Goal: Check status: Check status

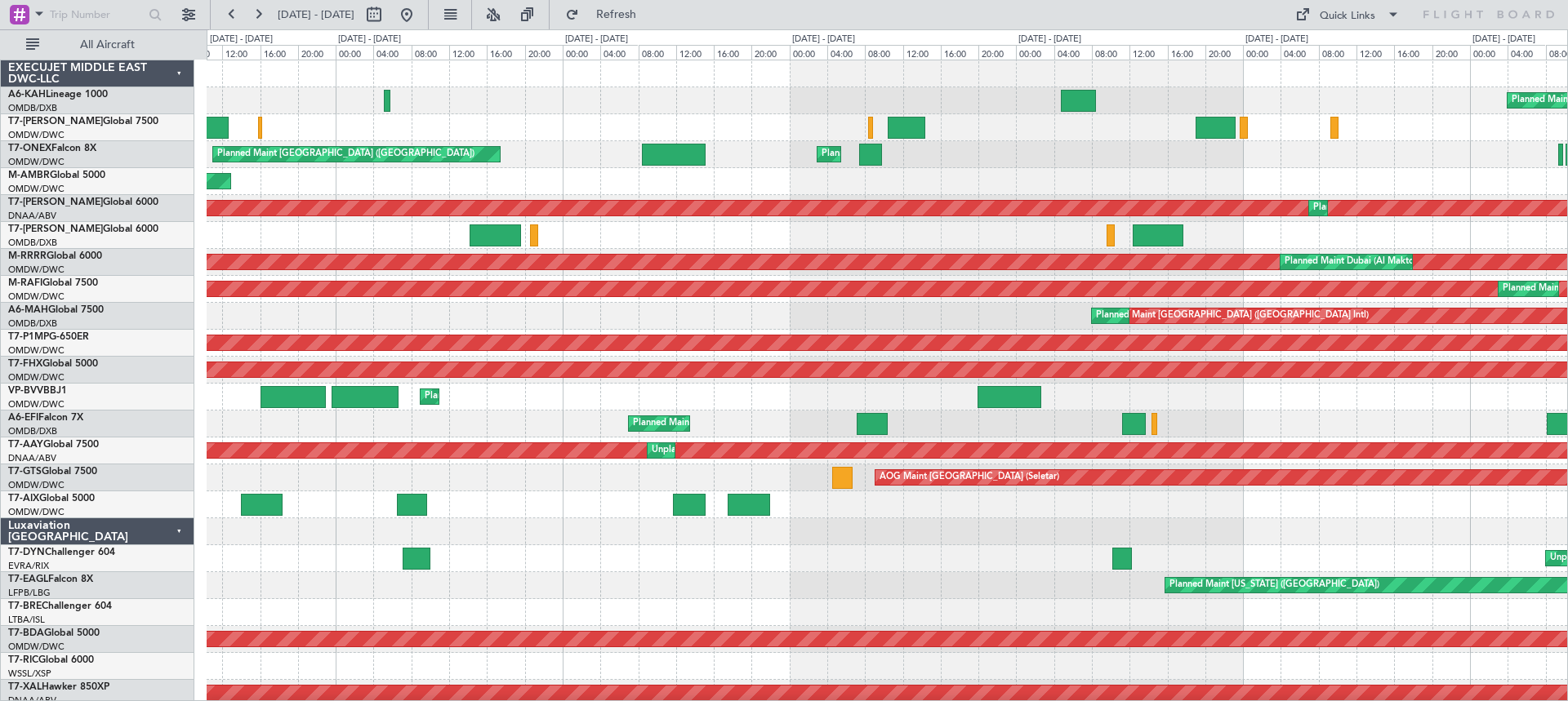
click at [1424, 157] on div "Planned Maint Dubai (Al Maktoum Intl) Planned Maint [GEOGRAPHIC_DATA] (Al Makto…" at bounding box center [886, 667] width 1360 height 1212
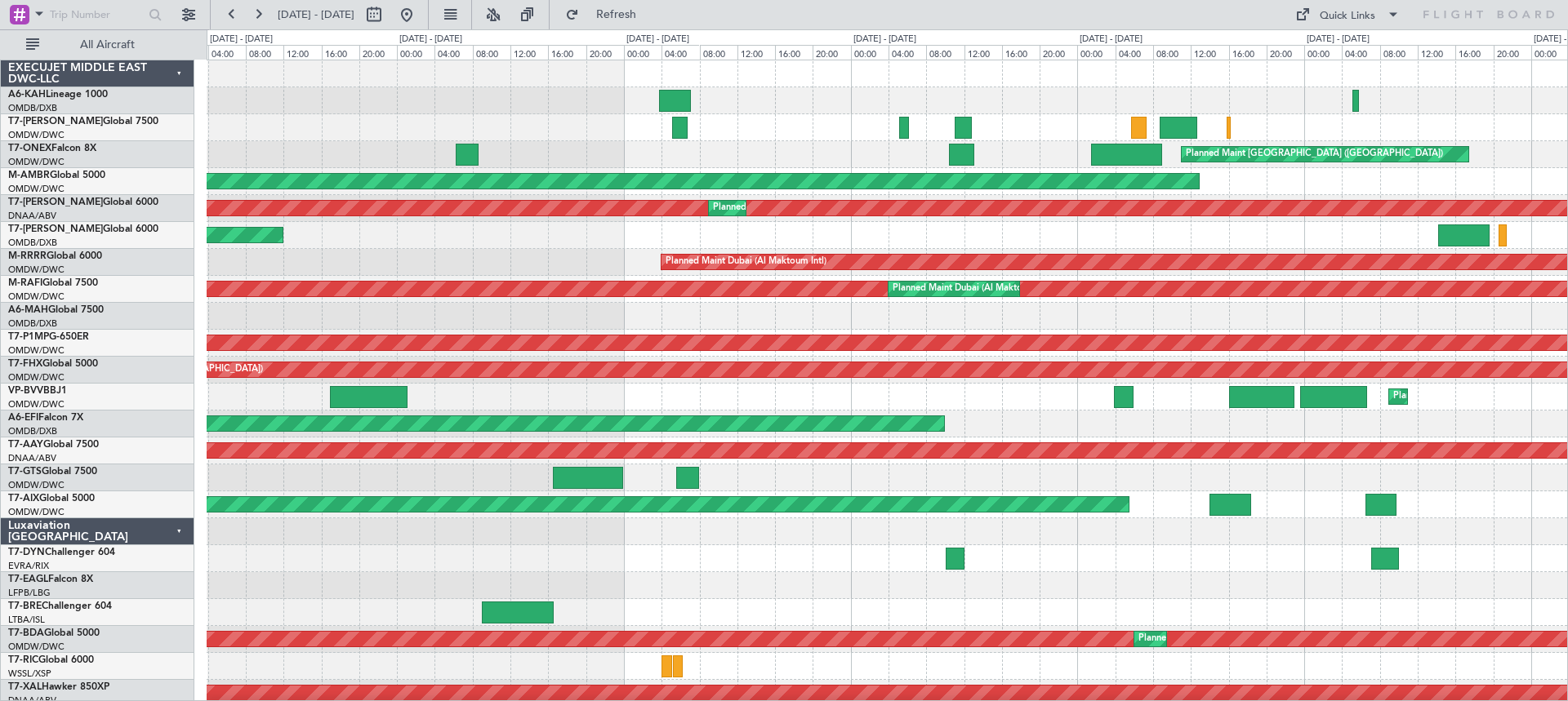
click at [1281, 252] on div "Planned Maint [GEOGRAPHIC_DATA] ([GEOGRAPHIC_DATA]) Planned Maint [GEOGRAPHIC_D…" at bounding box center [886, 667] width 1360 height 1212
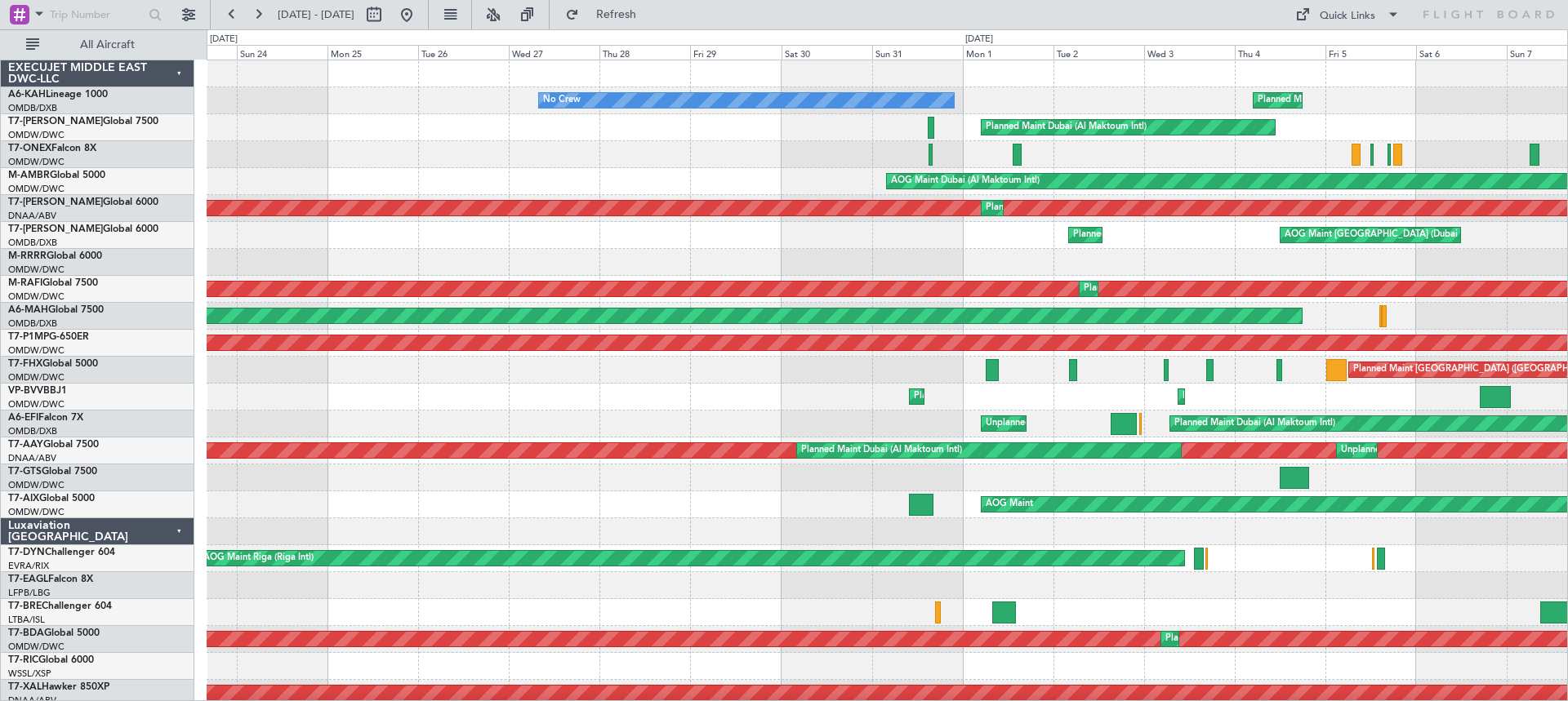
click at [1424, 302] on div "Planned Maint Dubai (Al Maktoum Intl) No Crew Planned Maint [GEOGRAPHIC_DATA] (…" at bounding box center [886, 694] width 1360 height 1266
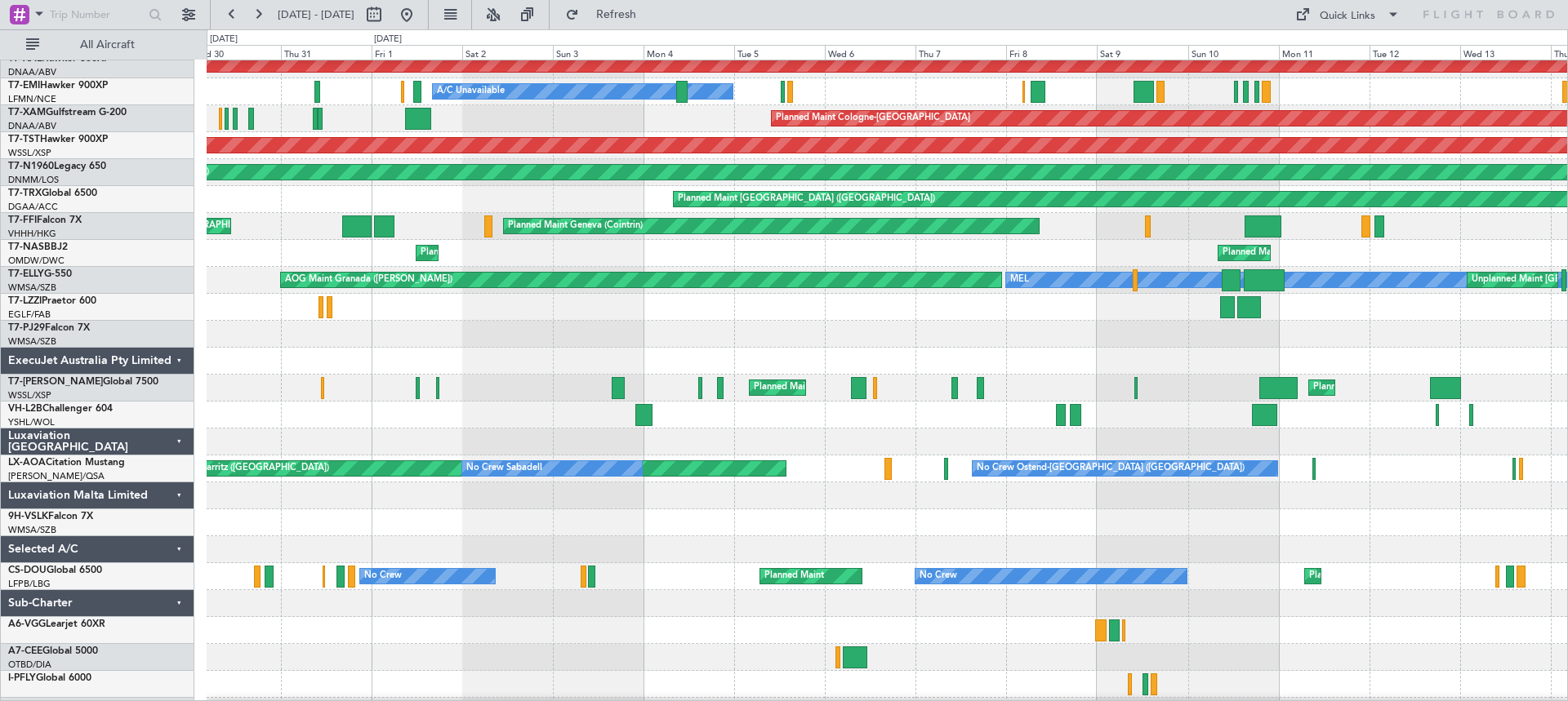
scroll to position [624, 0]
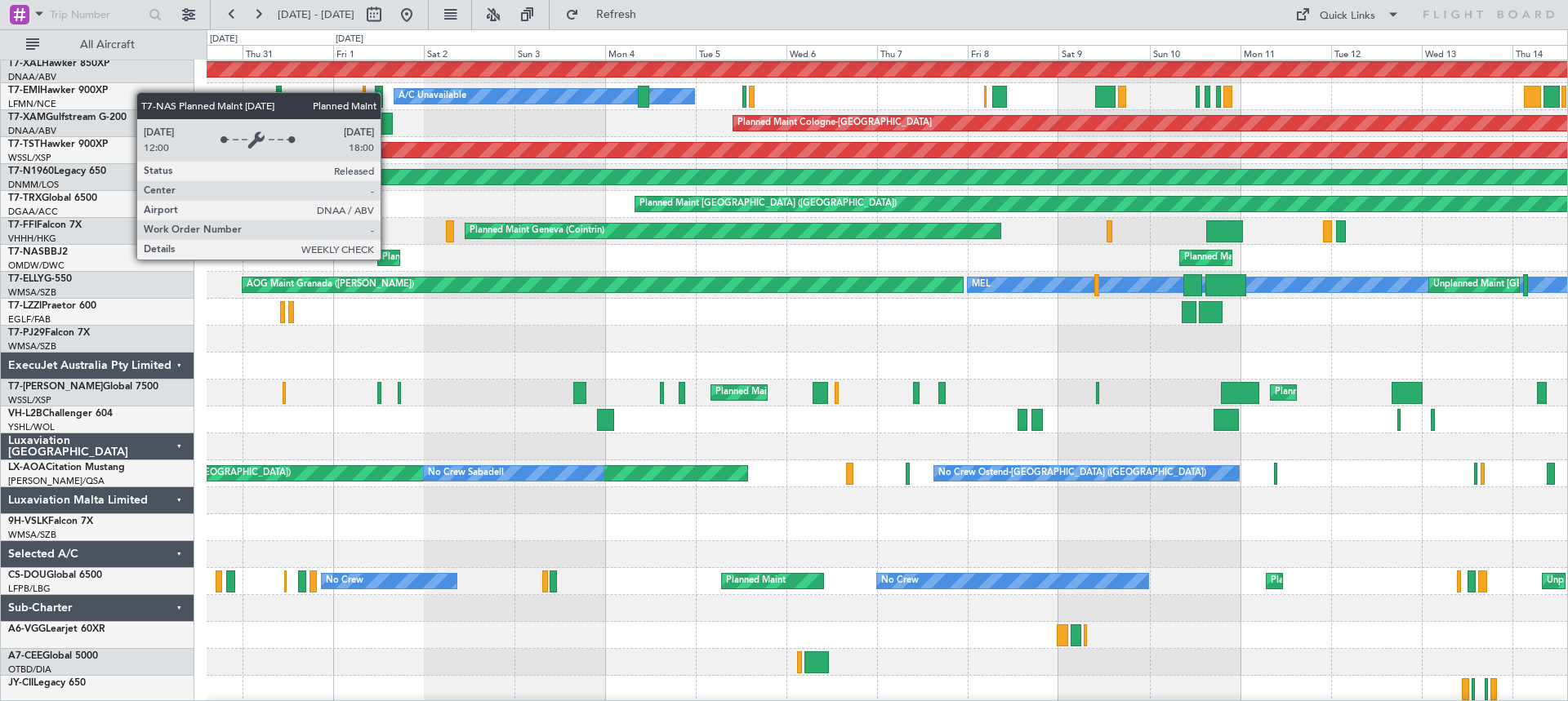
click at [387, 259] on div "Planned Maint Abuja ([PERSON_NAME] Intl)" at bounding box center [473, 258] width 183 height 24
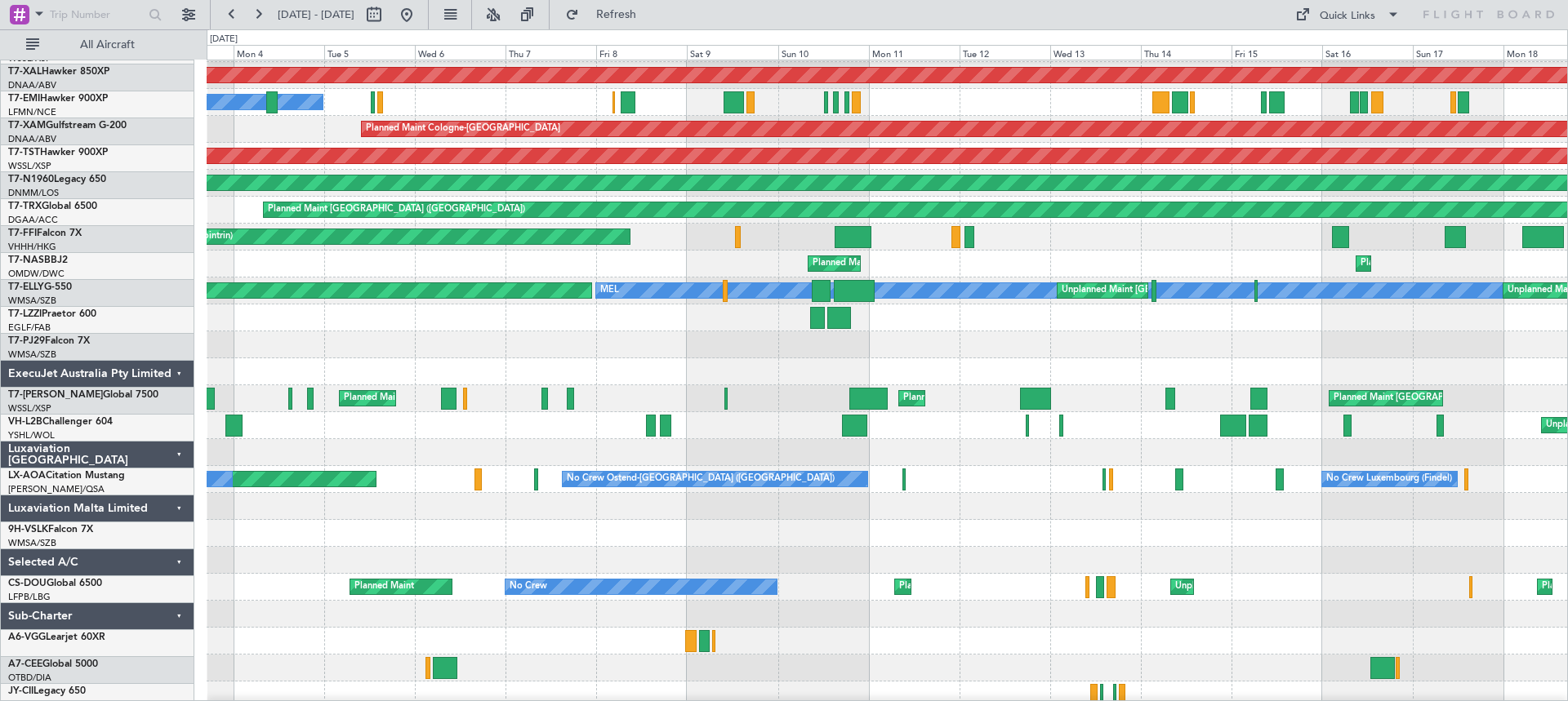
scroll to position [613, 0]
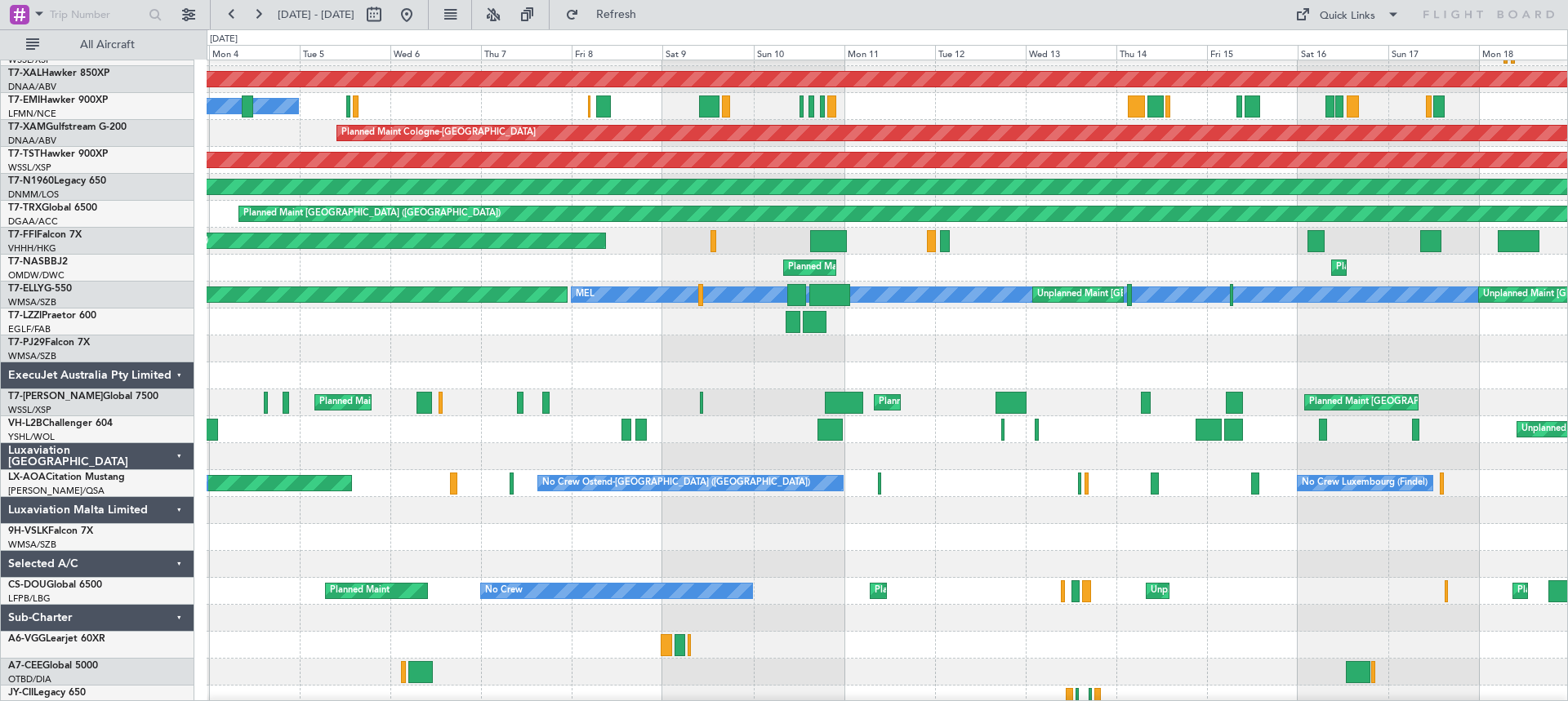
click at [532, 271] on div "Planned Maint Abuja ([PERSON_NAME] Intl) Planned Maint Abuja ([PERSON_NAME] Int…" at bounding box center [886, 268] width 1360 height 27
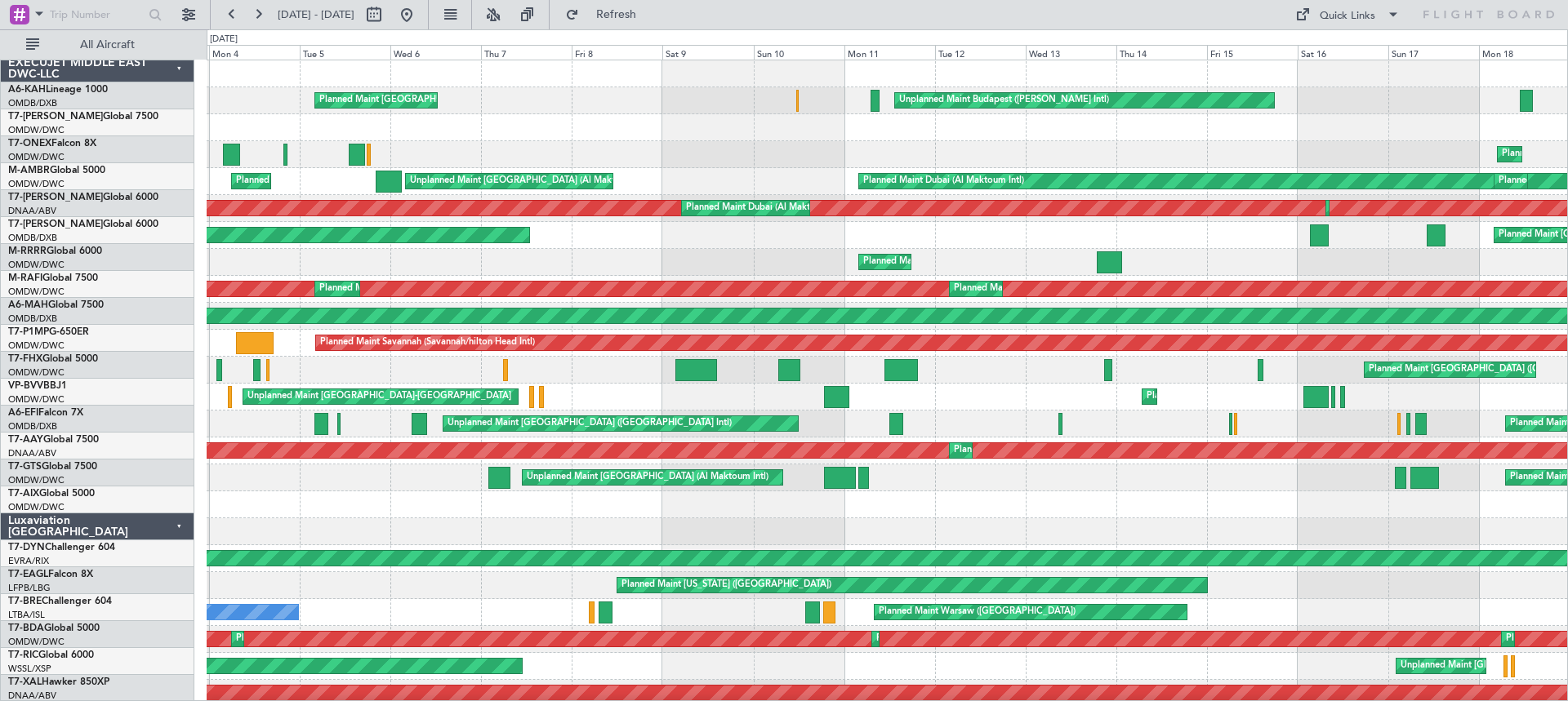
scroll to position [0, 0]
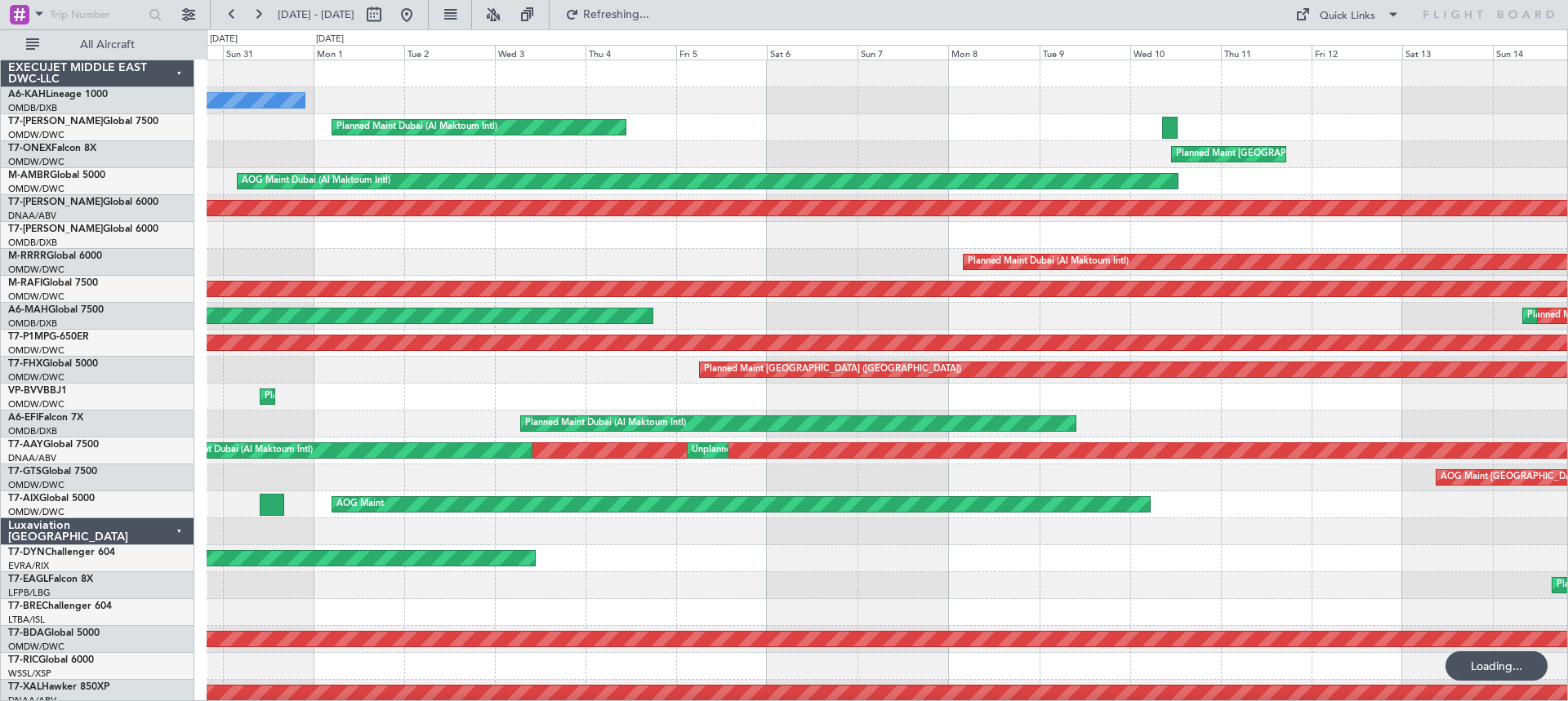
click at [0, 511] on html "[DATE] - [DATE] Refreshing... Quick Links All Aircraft No Crew Planned Maint [G…" at bounding box center [784, 350] width 1568 height 701
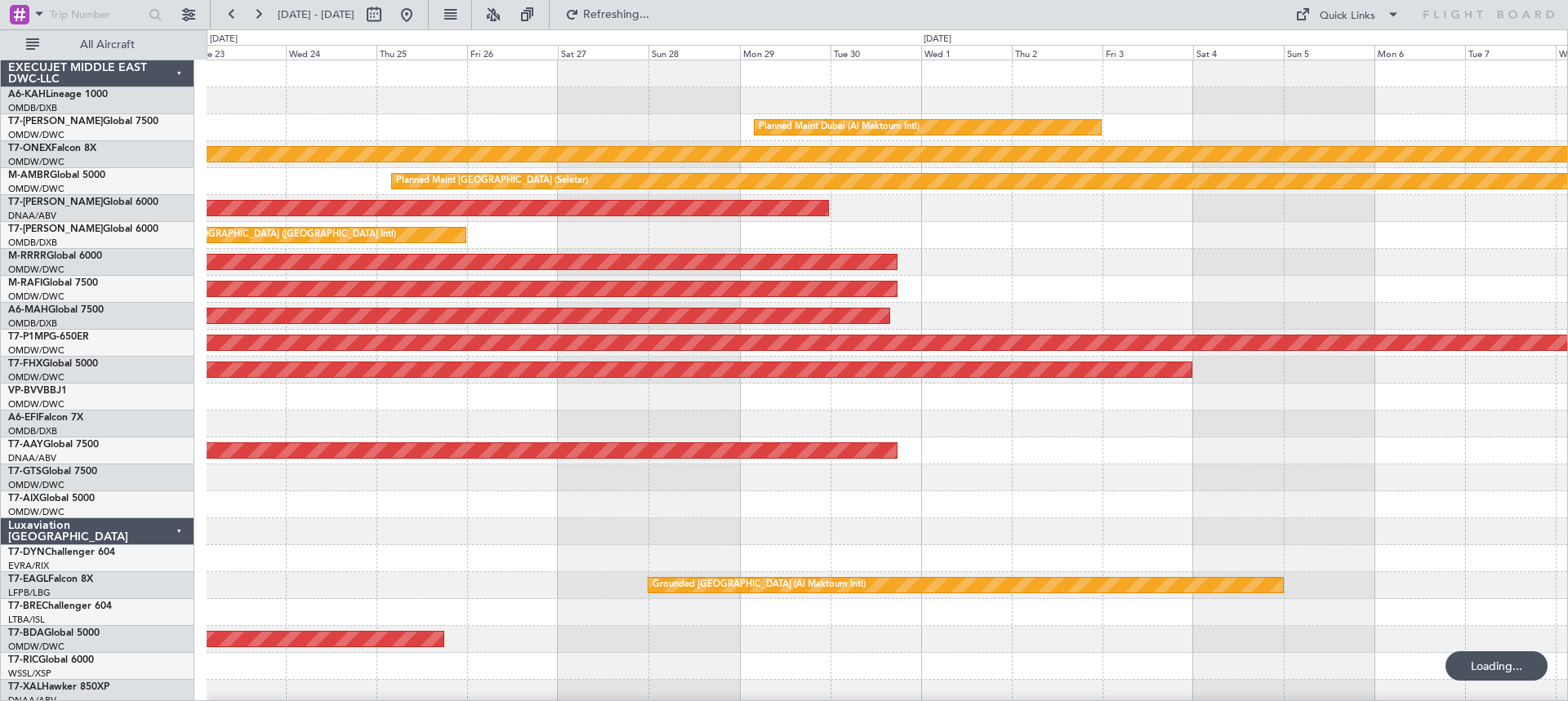
click at [0, 530] on html "[DATE] - [DATE] Refreshing... Quick Links All Aircraft Planned Maint [GEOGRAPHI…" at bounding box center [784, 350] width 1568 height 701
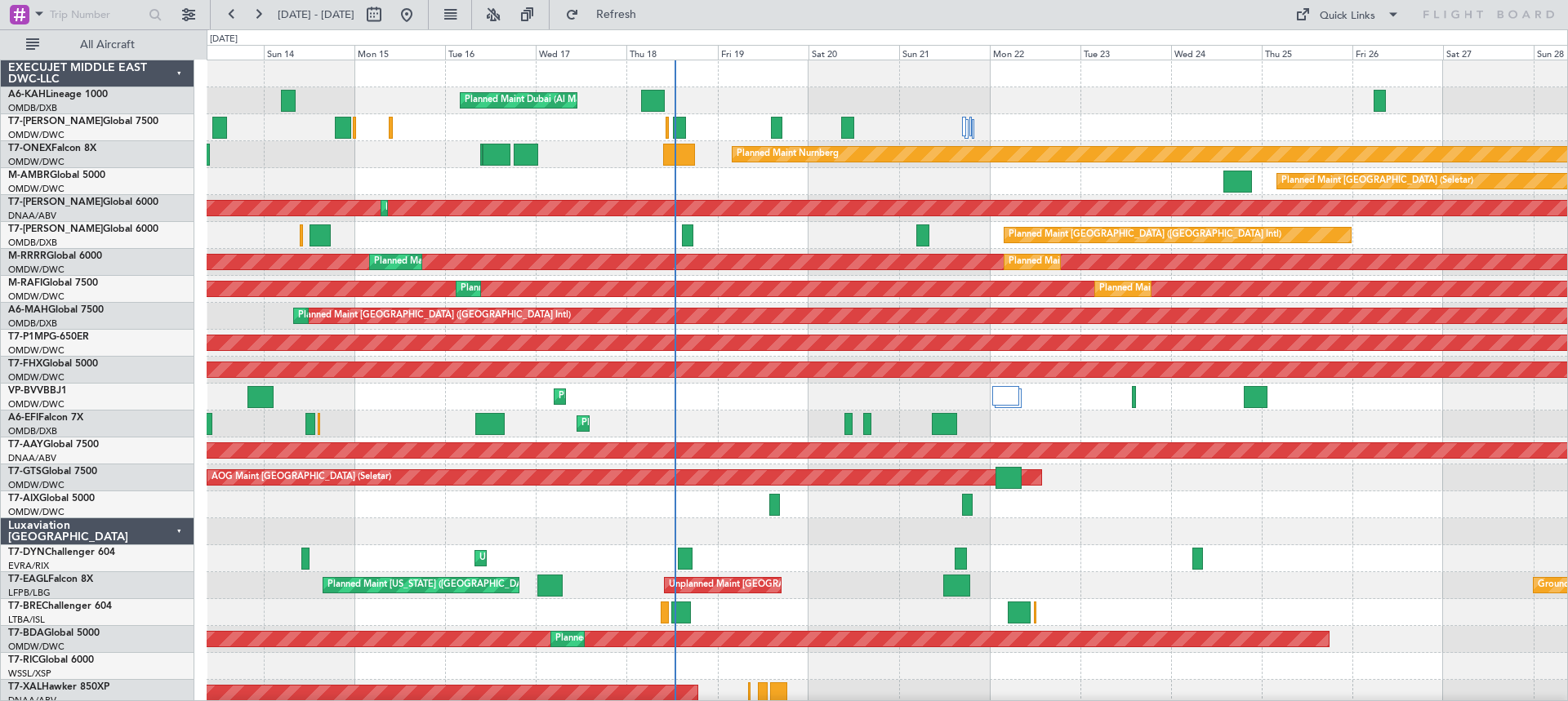
click at [1175, 524] on div "Planned Maint Dubai (Al Maktoum Intl) Planned Maint [GEOGRAPHIC_DATA] (Al Makto…" at bounding box center [886, 640] width 1360 height 1158
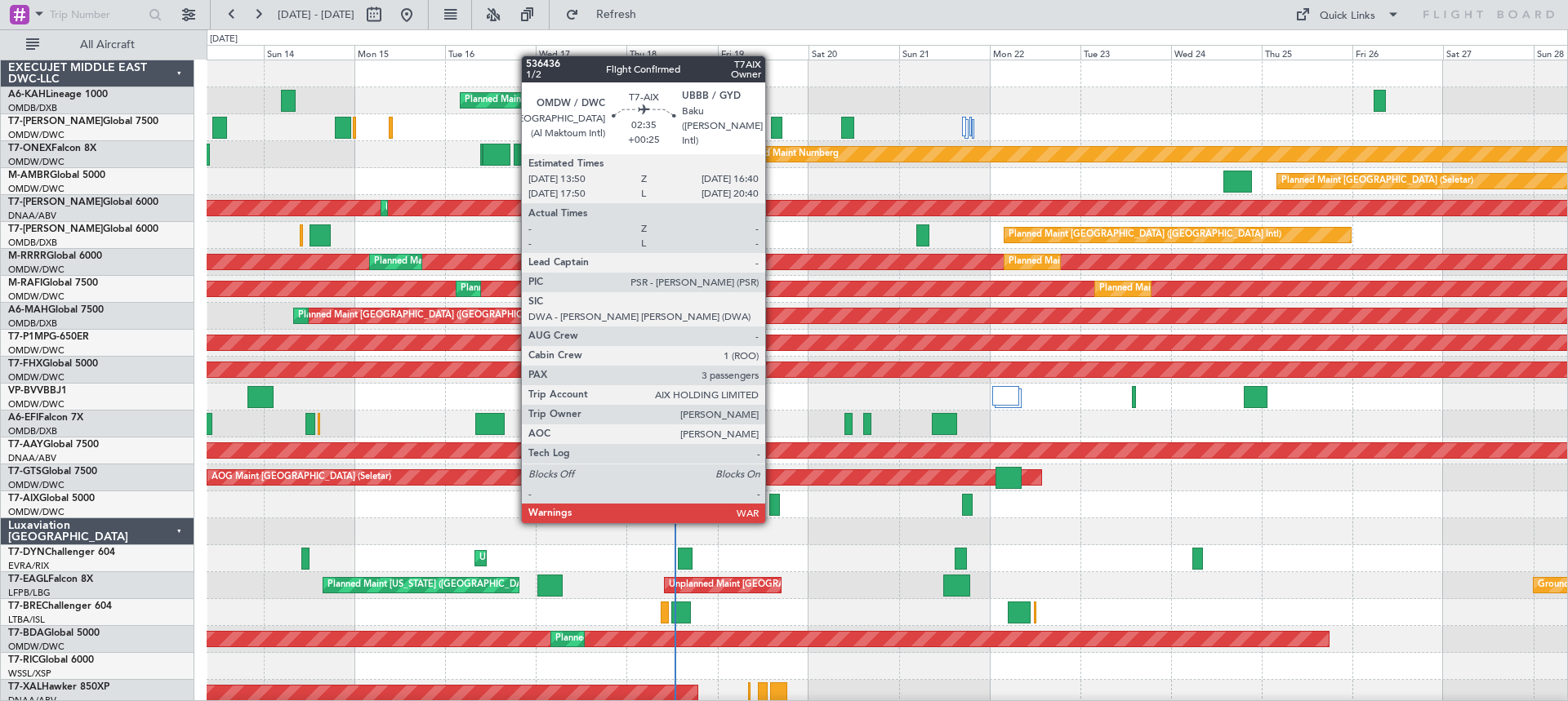
click at [772, 506] on div at bounding box center [775, 505] width 11 height 22
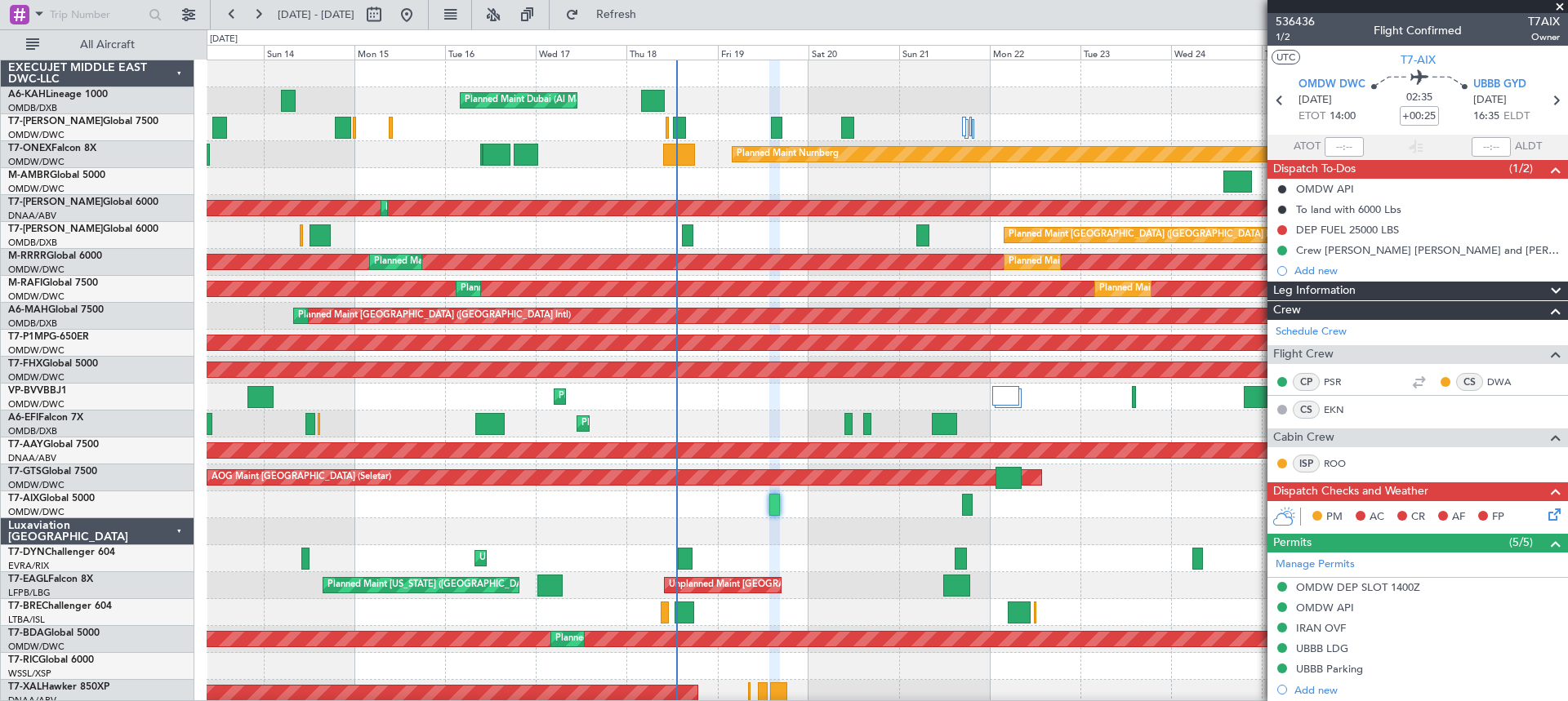
type input "3"
